Goal: Feedback & Contribution: Contribute content

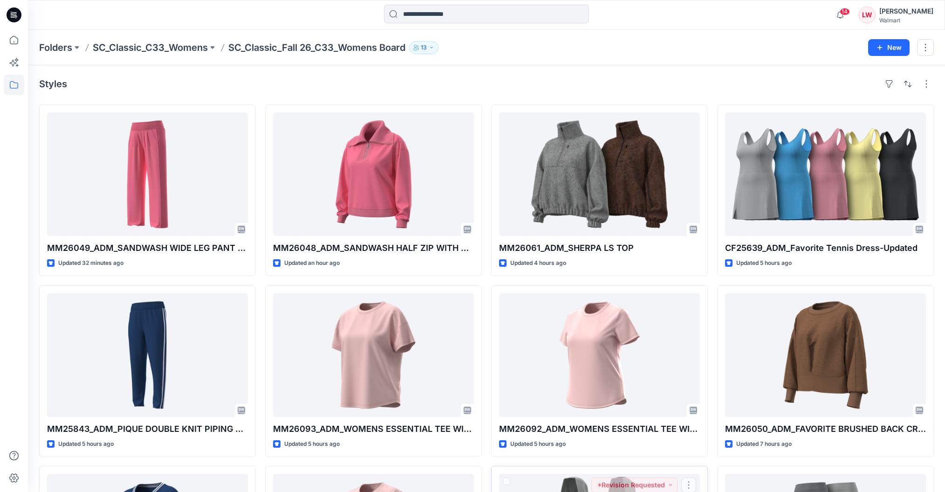
scroll to position [336, 0]
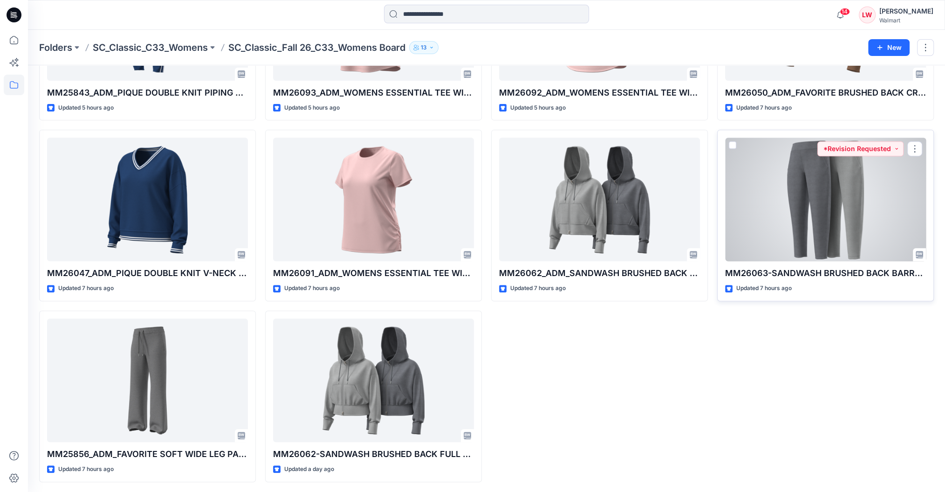
click at [866, 223] on div at bounding box center [825, 198] width 201 height 123
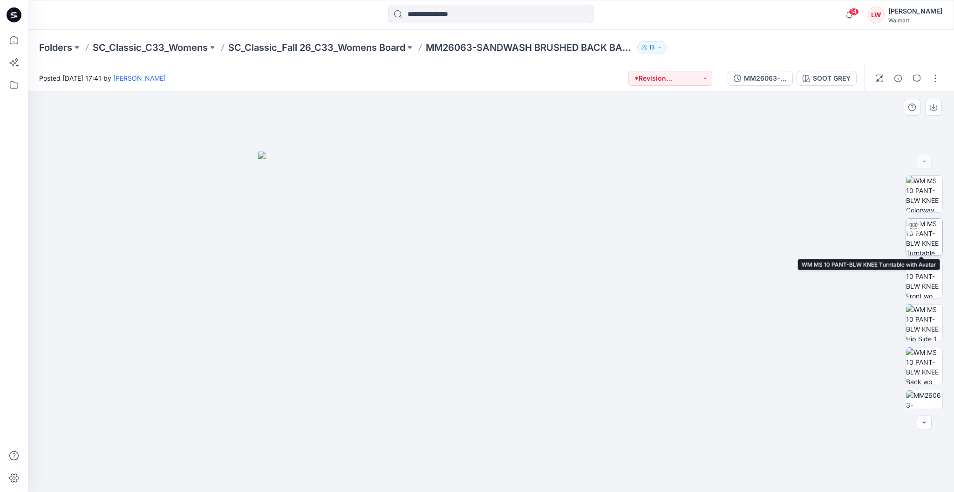
click at [914, 227] on icon at bounding box center [913, 225] width 7 height 7
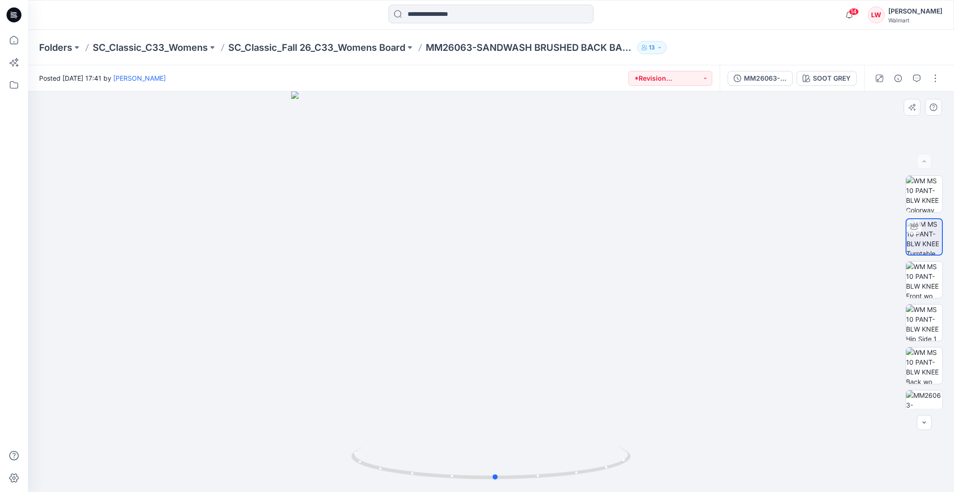
drag, startPoint x: 597, startPoint y: 311, endPoint x: 602, endPoint y: 250, distance: 61.2
drag, startPoint x: 582, startPoint y: 434, endPoint x: 468, endPoint y: 440, distance: 113.8
click at [468, 440] on div at bounding box center [491, 291] width 926 height 400
click at [921, 80] on icon "button" at bounding box center [916, 78] width 7 height 7
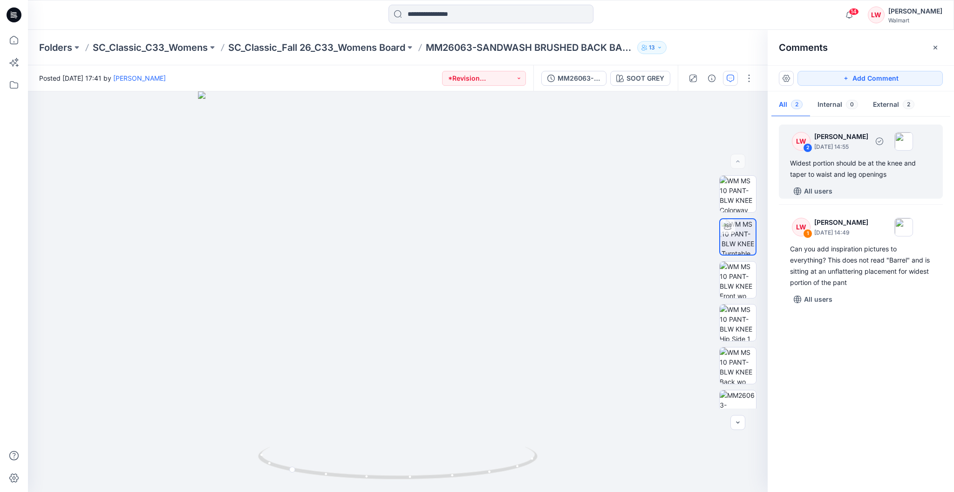
click at [894, 180] on div "LW 2 [PERSON_NAME] [DATE] 14:55 Widest portion should be at the knee and taper …" at bounding box center [861, 161] width 164 height 74
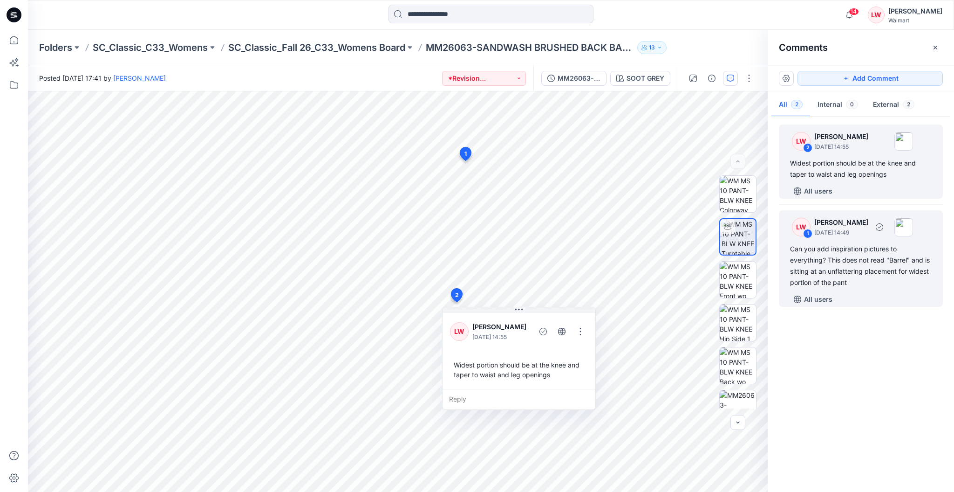
click at [869, 277] on div "Can you add inspiration pictures to everything? This does not read "Barrel" and…" at bounding box center [861, 265] width 142 height 45
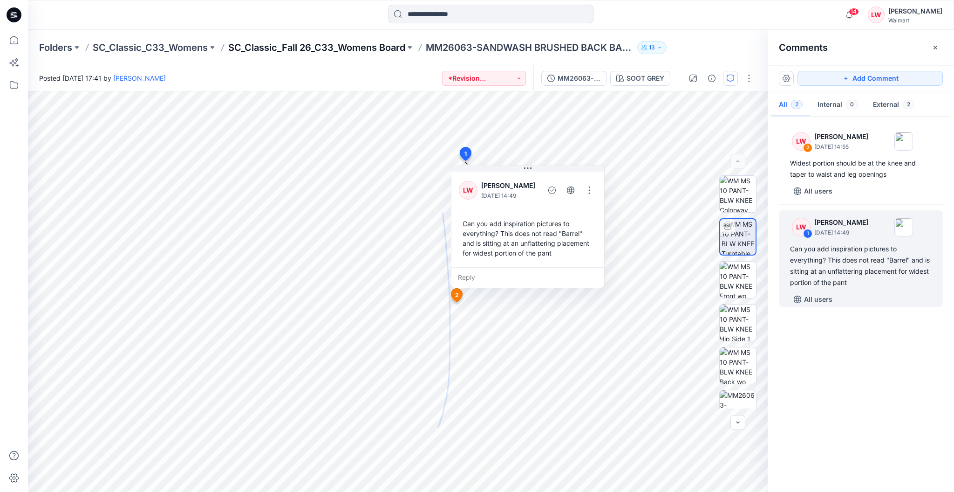
click at [394, 43] on p "SC_Classic_Fall 26_C33_Womens Board" at bounding box center [316, 47] width 177 height 13
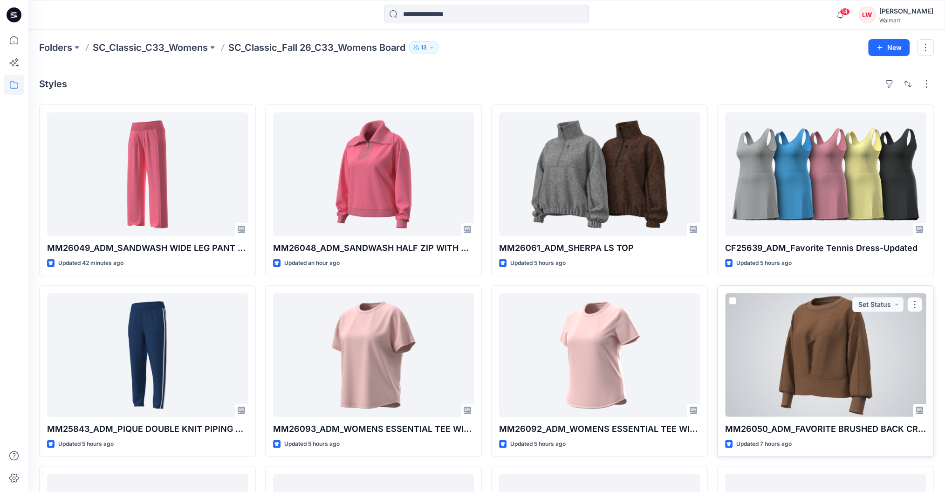
click at [863, 344] on div at bounding box center [825, 354] width 201 height 123
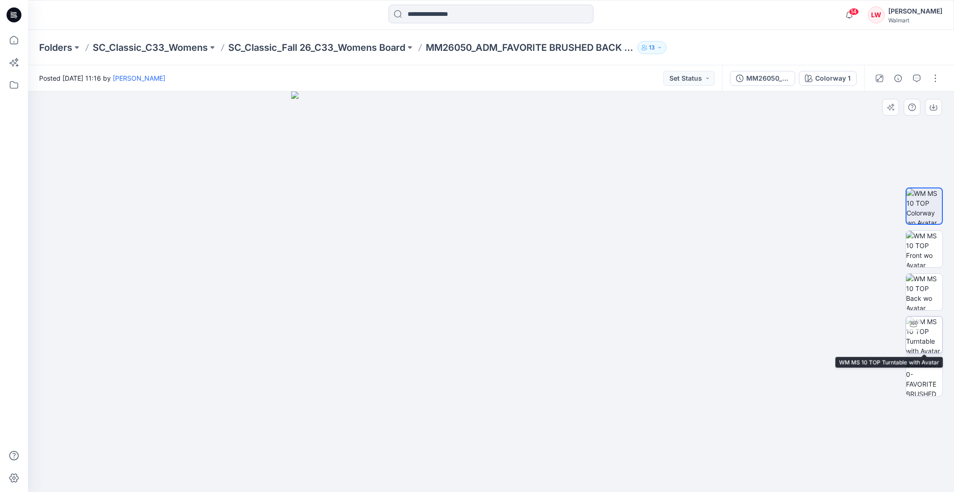
click at [929, 322] on img at bounding box center [924, 334] width 36 height 36
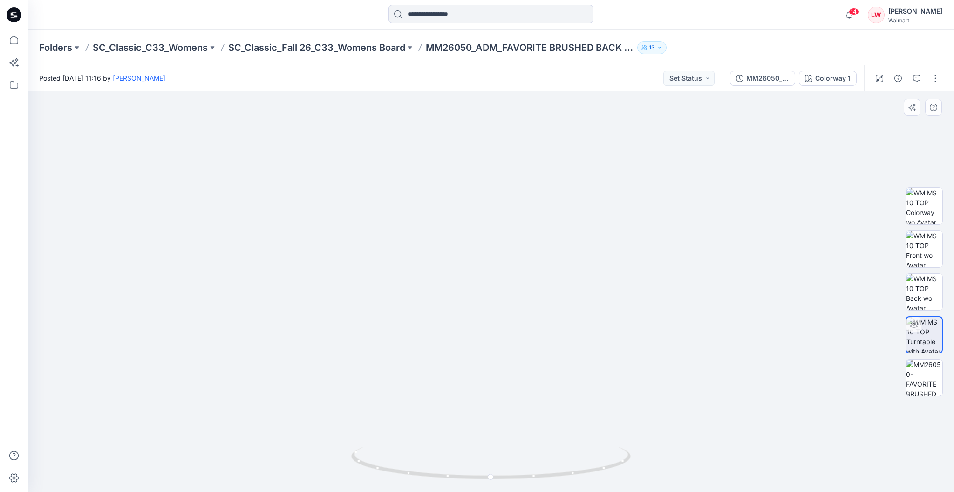
drag, startPoint x: 668, startPoint y: 246, endPoint x: 661, endPoint y: 352, distance: 106.5
click at [918, 82] on button "button" at bounding box center [917, 78] width 15 height 15
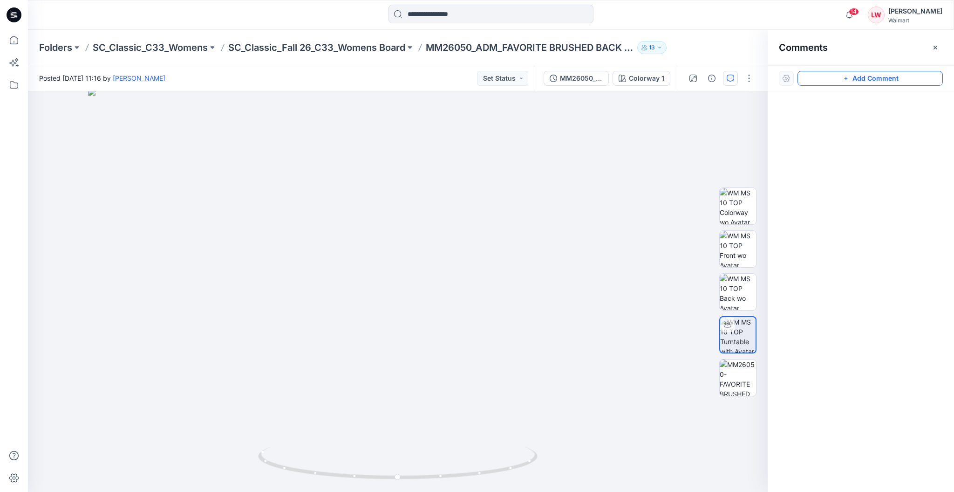
click at [843, 74] on button "Add Comment" at bounding box center [870, 78] width 145 height 15
click at [405, 240] on div "1" at bounding box center [398, 291] width 740 height 400
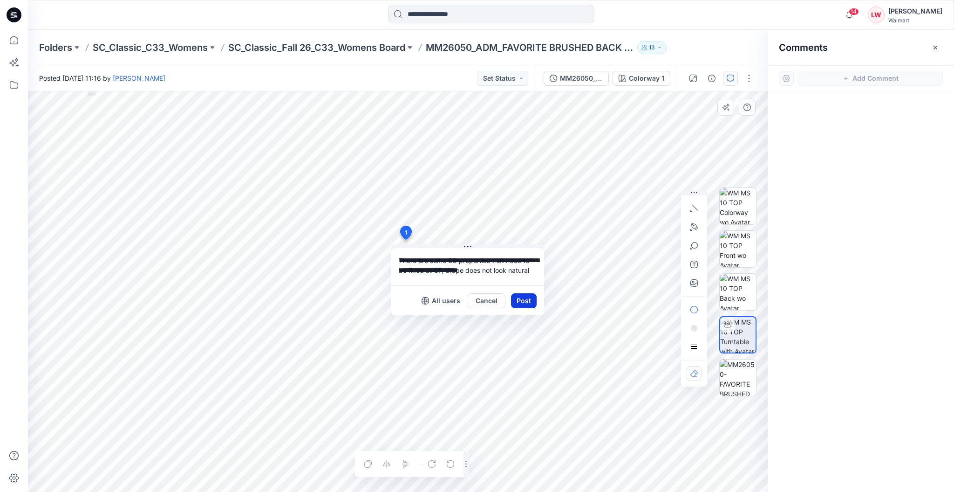
type textarea "**********"
click at [519, 299] on button "Post" at bounding box center [524, 300] width 26 height 15
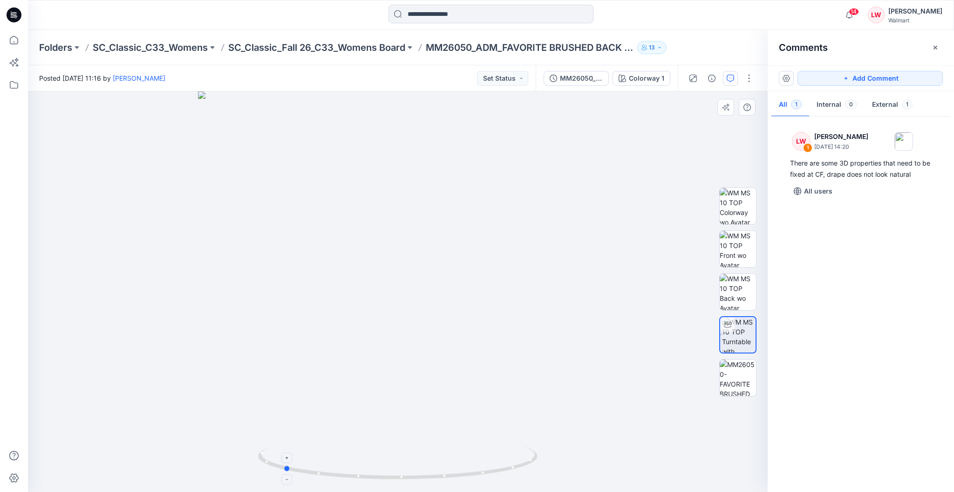
drag, startPoint x: 503, startPoint y: 459, endPoint x: 389, endPoint y: 473, distance: 115.4
click at [389, 473] on icon at bounding box center [399, 463] width 282 height 35
drag, startPoint x: 456, startPoint y: 240, endPoint x: 427, endPoint y: 338, distance: 102.5
click at [887, 73] on button "Add Comment" at bounding box center [870, 78] width 145 height 15
click at [740, 384] on img at bounding box center [738, 377] width 36 height 36
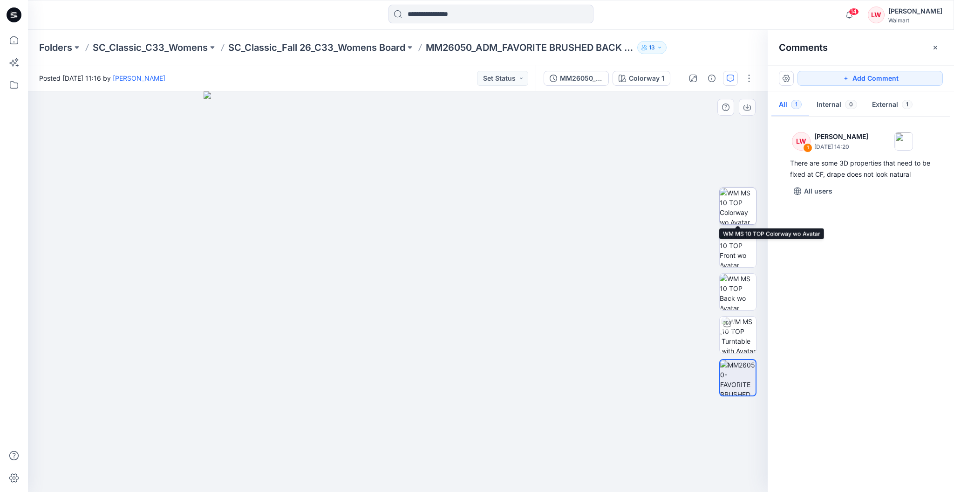
click at [736, 207] on img at bounding box center [738, 206] width 36 height 36
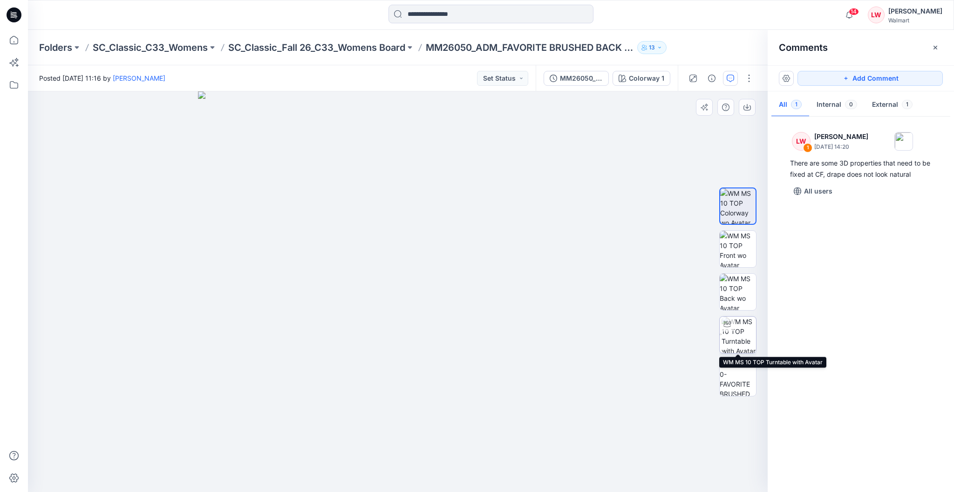
click at [742, 337] on img at bounding box center [739, 334] width 34 height 36
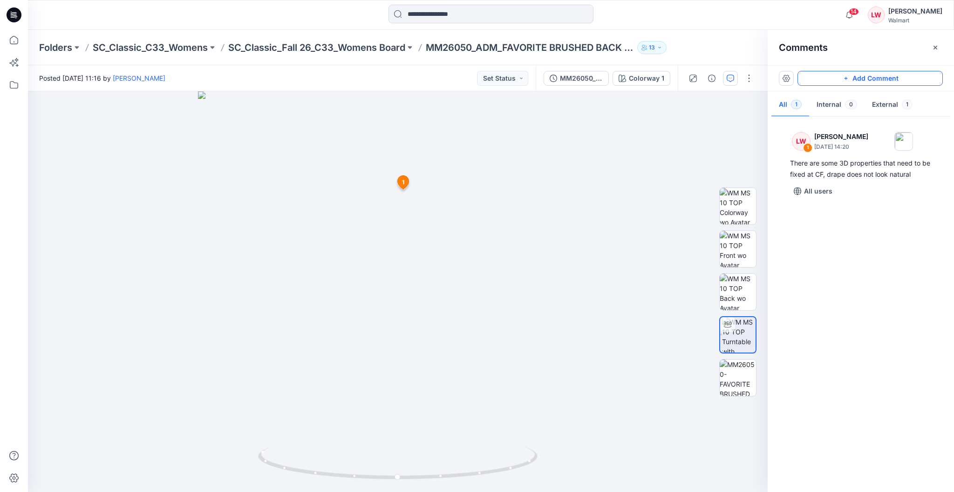
click at [850, 82] on button "Add Comment" at bounding box center [870, 78] width 145 height 15
click at [422, 251] on div "2 1 [PERSON_NAME] [DATE] 14:20 There are some 3D properties that need to be fix…" at bounding box center [398, 291] width 740 height 400
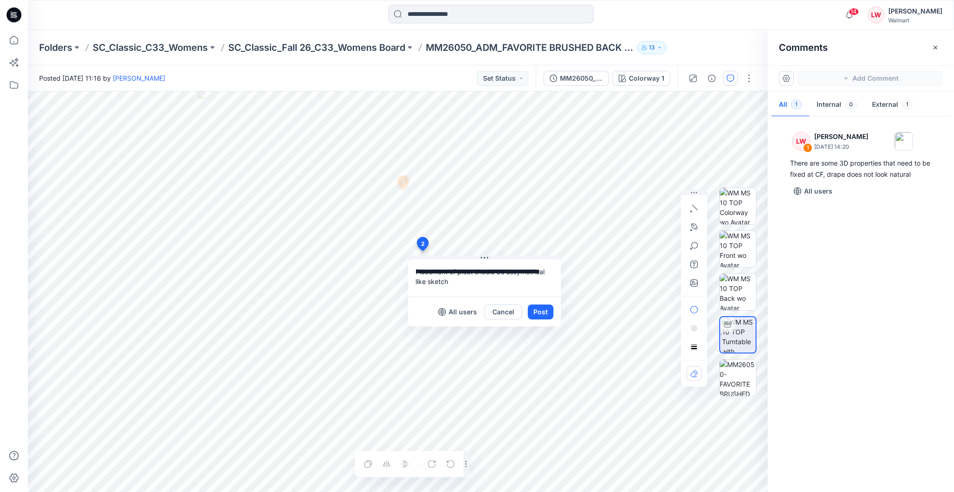
click at [533, 268] on textarea "**********" at bounding box center [484, 277] width 153 height 37
click at [538, 270] on textarea "**********" at bounding box center [484, 277] width 153 height 37
click at [463, 286] on textarea "**********" at bounding box center [484, 277] width 153 height 37
type textarea "**********"
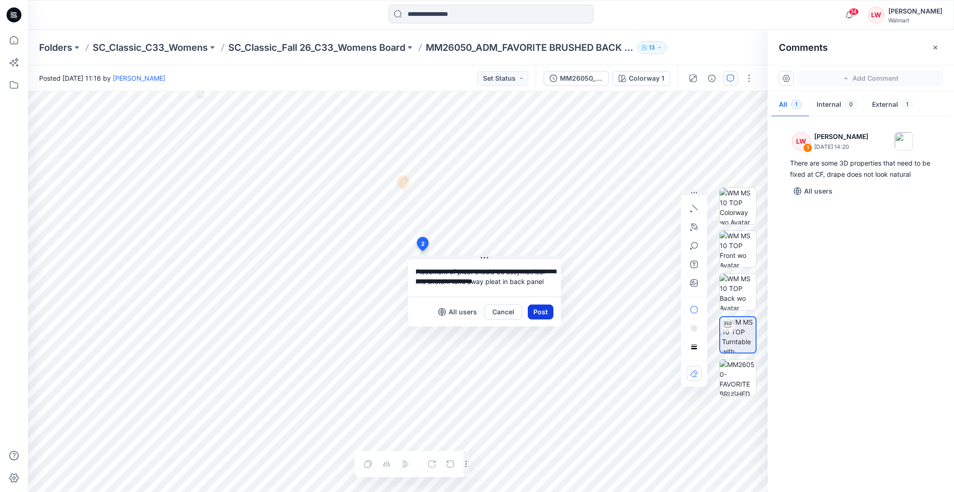
click at [538, 312] on button "Post" at bounding box center [541, 311] width 26 height 15
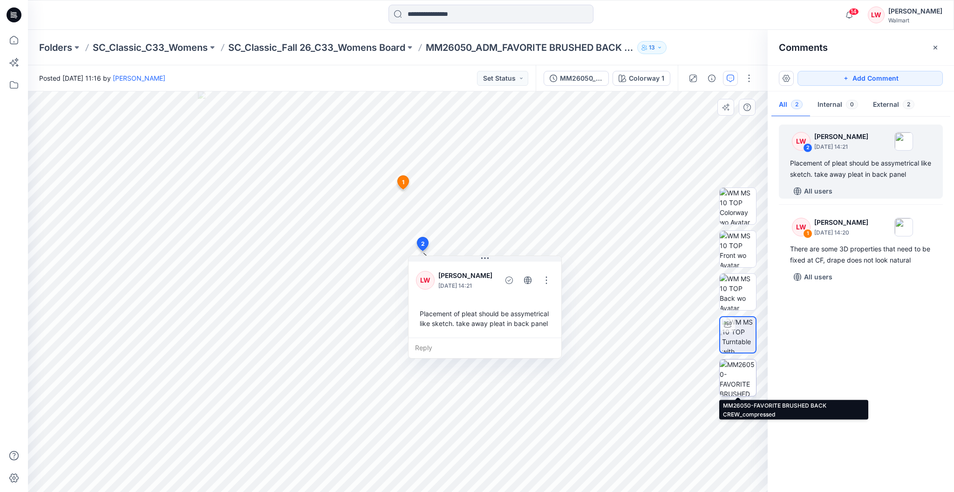
click at [747, 372] on img at bounding box center [738, 377] width 36 height 36
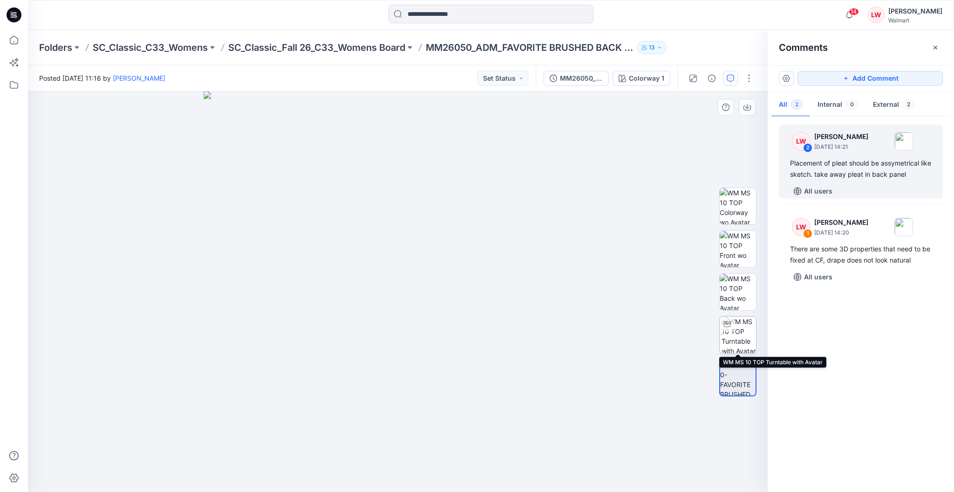
click at [737, 326] on img at bounding box center [739, 334] width 34 height 36
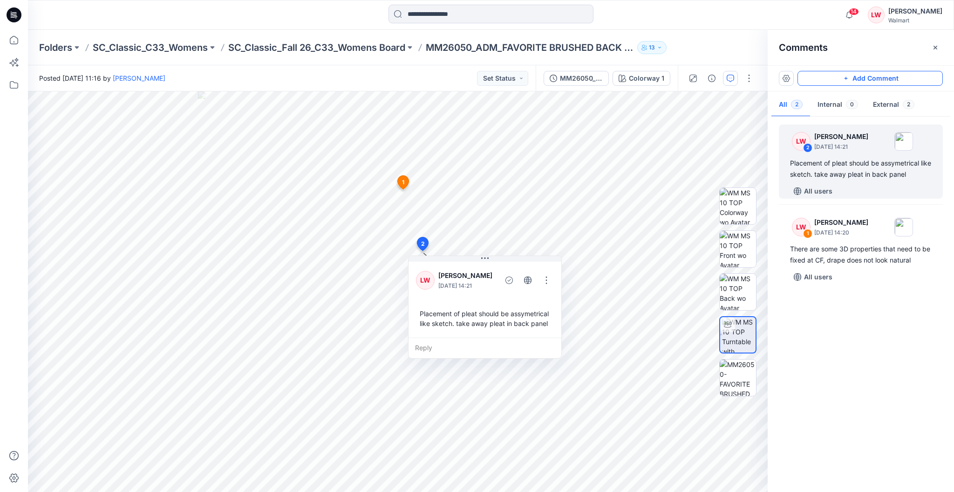
drag, startPoint x: 884, startPoint y: 83, endPoint x: 629, endPoint y: 163, distance: 267.8
click at [884, 83] on button "Add Comment" at bounding box center [870, 78] width 145 height 15
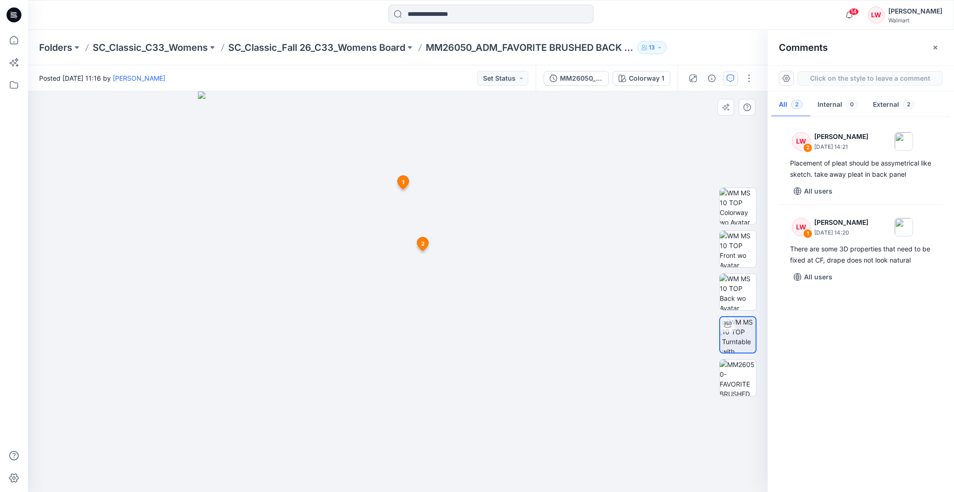
click at [450, 288] on div "3 1 [PERSON_NAME] [DATE] 14:20 There are some 3D properties that need to be fix…" at bounding box center [398, 291] width 740 height 400
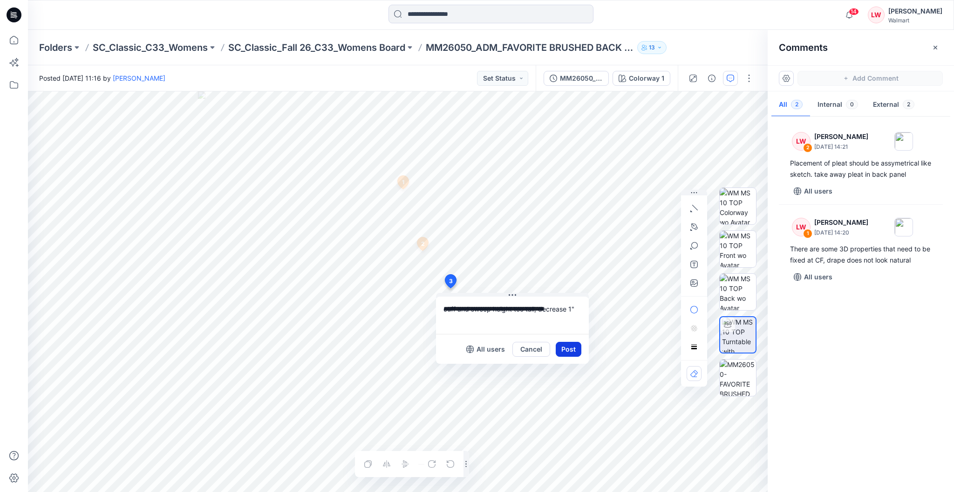
type textarea "**********"
click at [567, 349] on button "Post" at bounding box center [569, 349] width 26 height 15
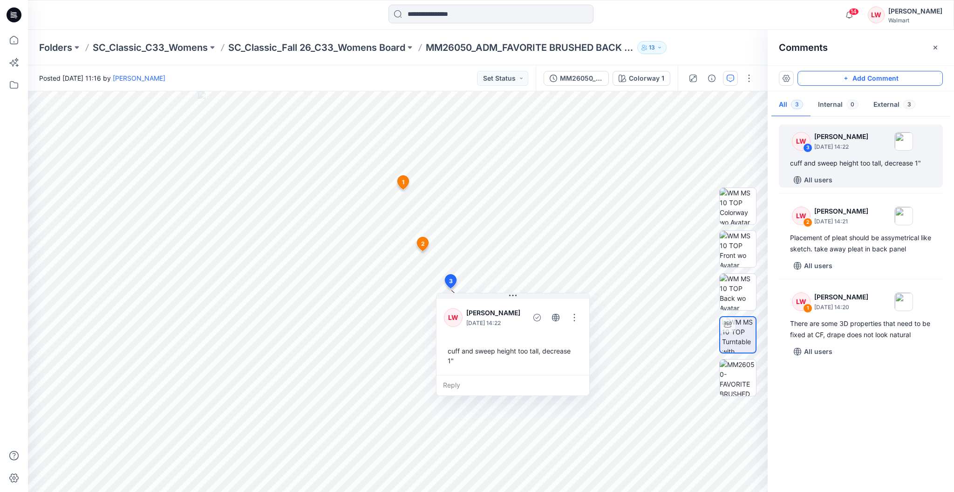
click at [860, 82] on button "Add Comment" at bounding box center [870, 78] width 145 height 15
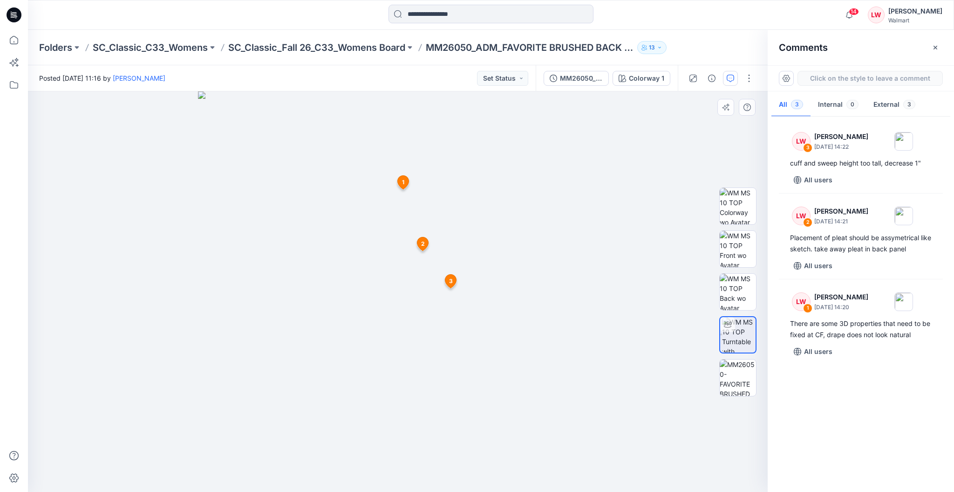
click at [459, 260] on div "4 1 [PERSON_NAME] [DATE] 14:20 There are some 3D properties that need to be fix…" at bounding box center [398, 291] width 740 height 400
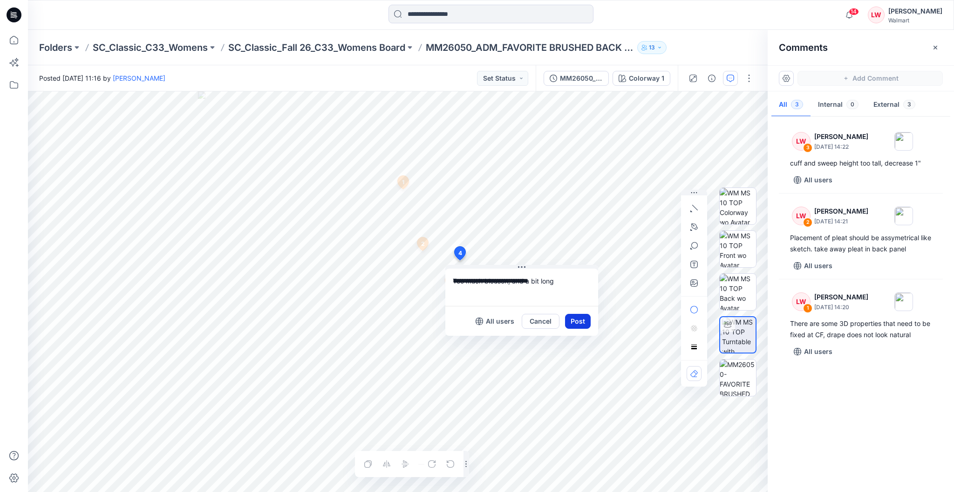
type textarea "**********"
click at [582, 317] on button "Post" at bounding box center [578, 321] width 26 height 15
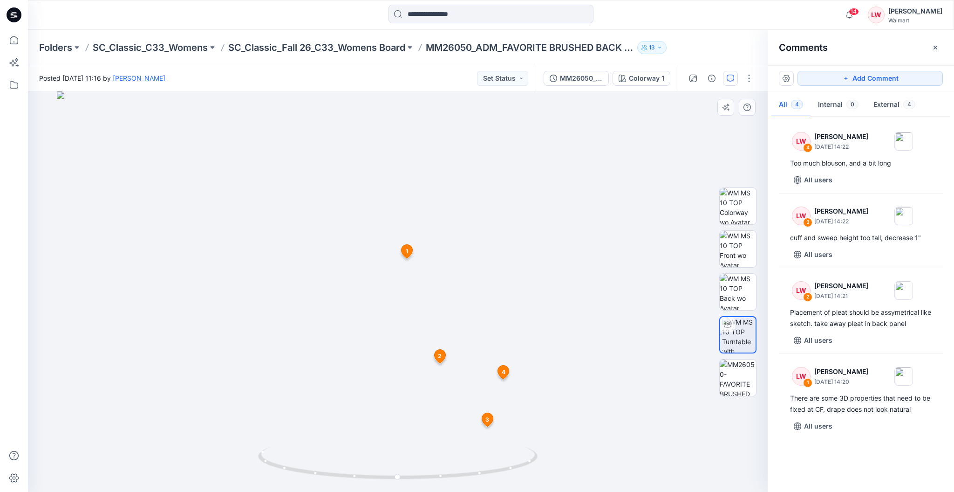
drag, startPoint x: 373, startPoint y: 149, endPoint x: 360, endPoint y: 329, distance: 179.9
drag, startPoint x: 483, startPoint y: 473, endPoint x: 473, endPoint y: 467, distance: 11.8
click at [473, 467] on icon at bounding box center [399, 463] width 282 height 35
click at [826, 82] on button "Add Comment" at bounding box center [870, 78] width 145 height 15
click at [445, 230] on div "5 1 [PERSON_NAME] [DATE] 14:20 There are some 3D properties that need to be fix…" at bounding box center [398, 291] width 740 height 400
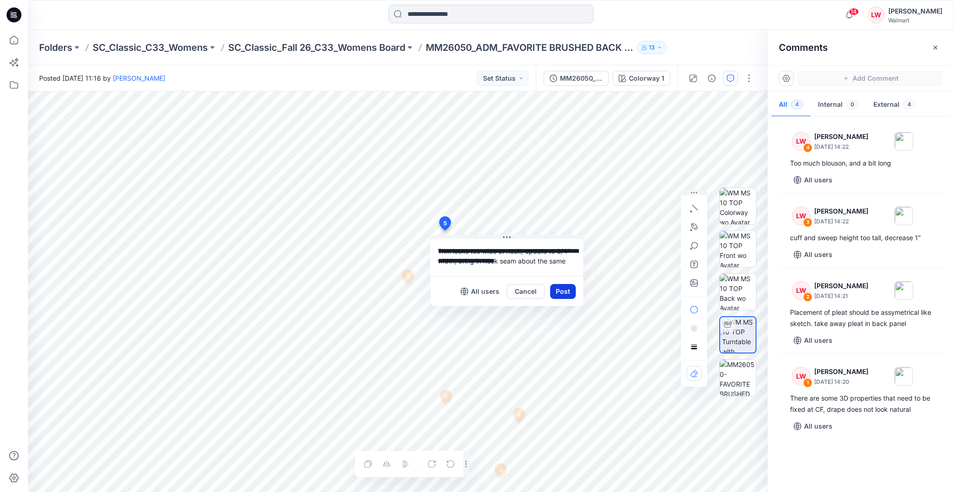
type textarea "**********"
click at [555, 297] on button "Post" at bounding box center [563, 291] width 26 height 15
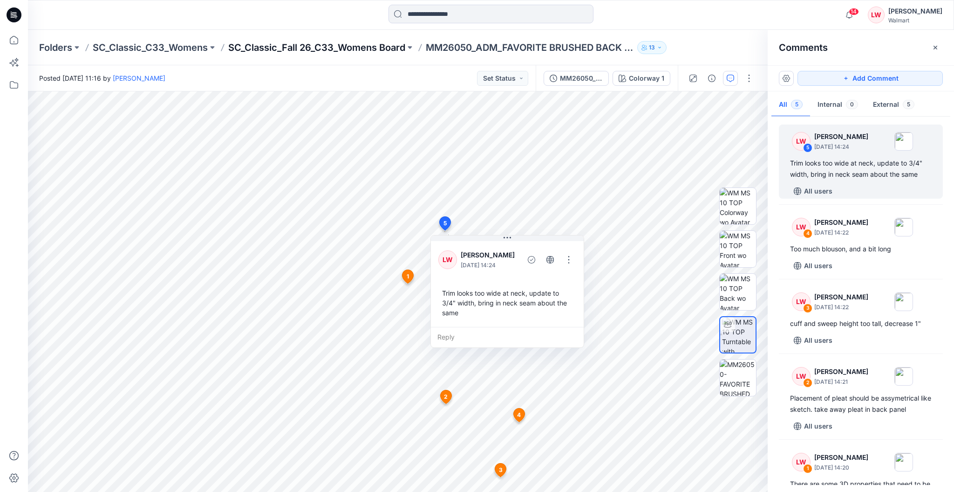
click at [381, 53] on p "SC_Classic_Fall 26_C33_Womens Board" at bounding box center [316, 47] width 177 height 13
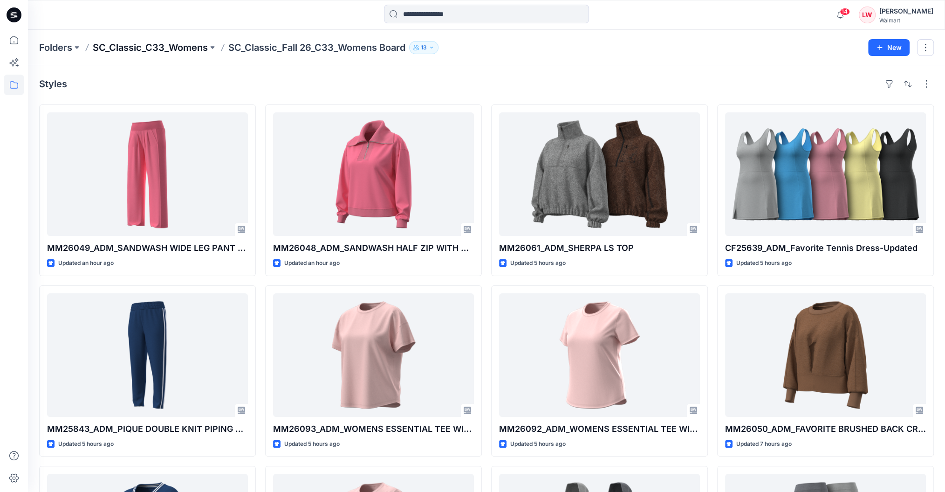
click at [179, 47] on p "SC_Classic_C33_Womens" at bounding box center [150, 47] width 115 height 13
